Goal: Transaction & Acquisition: Purchase product/service

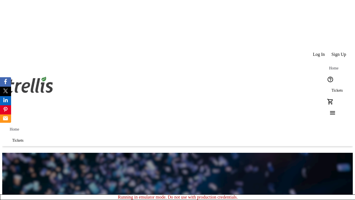
click at [332, 88] on span "Tickets" at bounding box center [337, 90] width 11 height 4
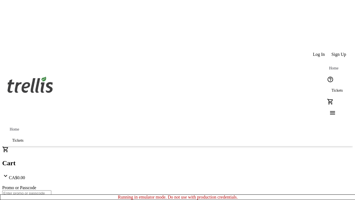
type input "1"
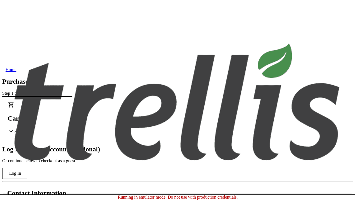
type input "[PERSON_NAME][EMAIL_ADDRESS][DOMAIN_NAME]"
type input "[PERSON_NAME]"
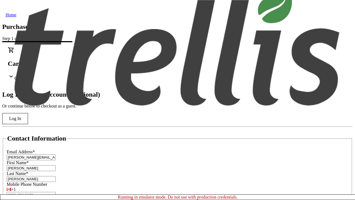
scroll to position [55, 0]
